Goal: Navigation & Orientation: Find specific page/section

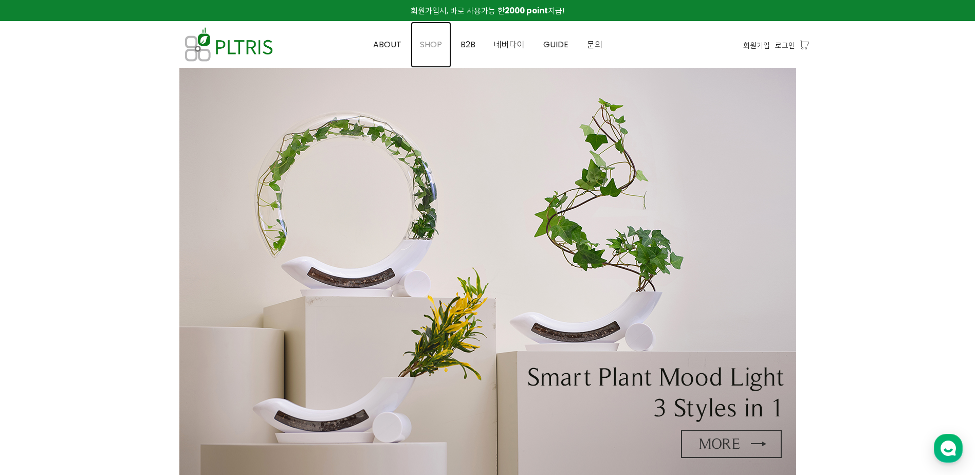
click at [426, 52] on link "SHOP" at bounding box center [431, 45] width 41 height 46
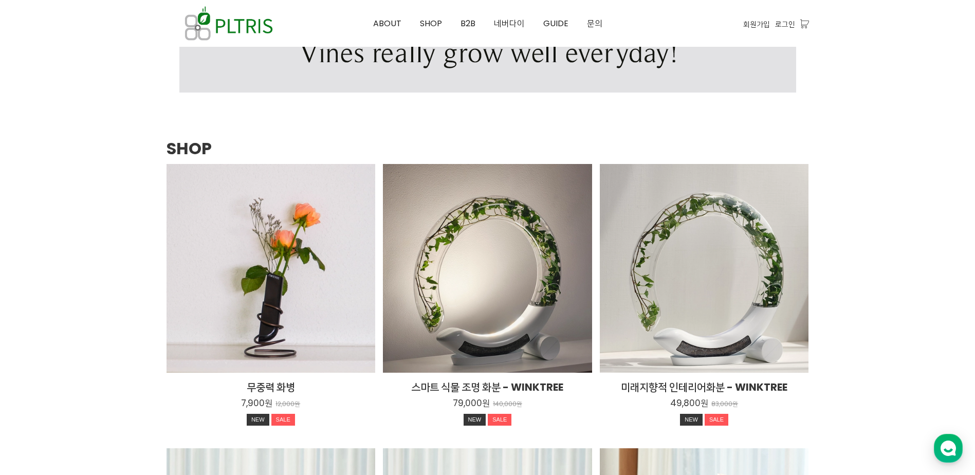
scroll to position [1186, 0]
